Goal: Task Accomplishment & Management: Manage account settings

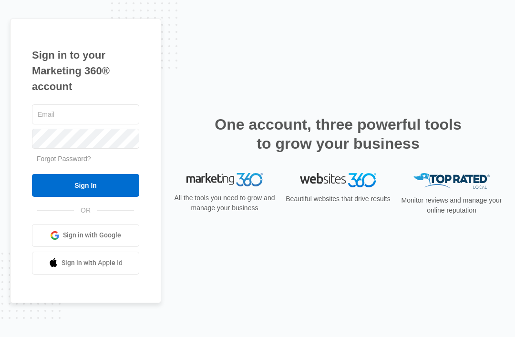
click at [61, 124] on input "text" at bounding box center [85, 114] width 107 height 20
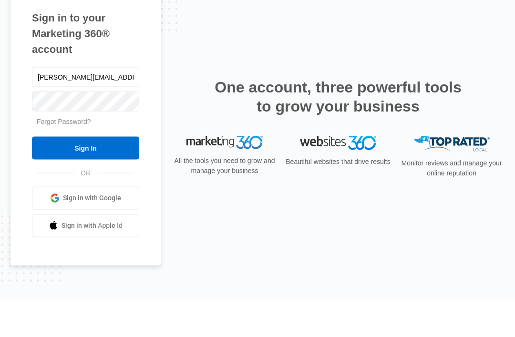
type input "[PERSON_NAME][EMAIL_ADDRESS][DOMAIN_NAME]"
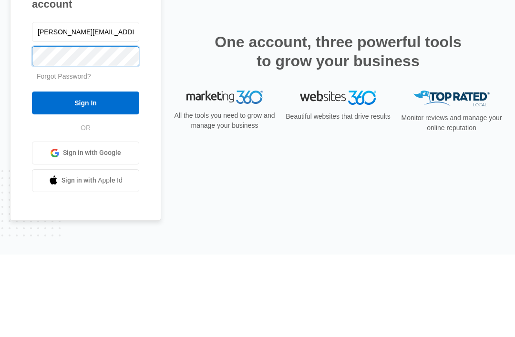
click at [85, 174] on input "Sign In" at bounding box center [85, 185] width 107 height 23
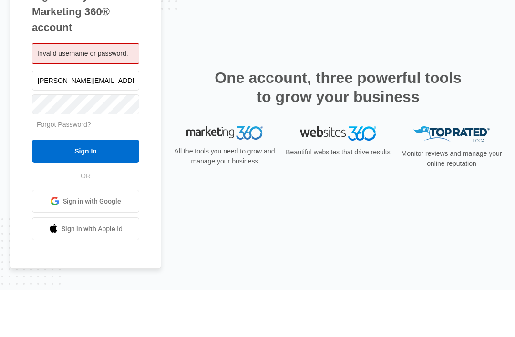
type input "[PERSON_NAME][EMAIL_ADDRESS][DOMAIN_NAME]"
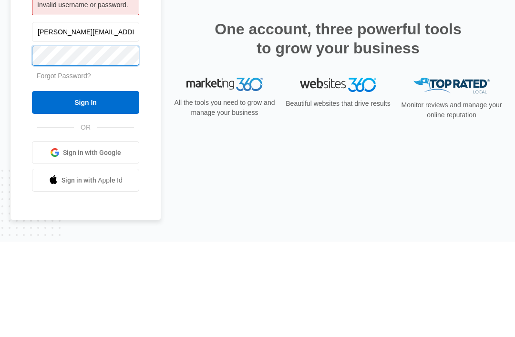
click at [85, 186] on input "Sign In" at bounding box center [85, 197] width 107 height 23
